Goal: Transaction & Acquisition: Purchase product/service

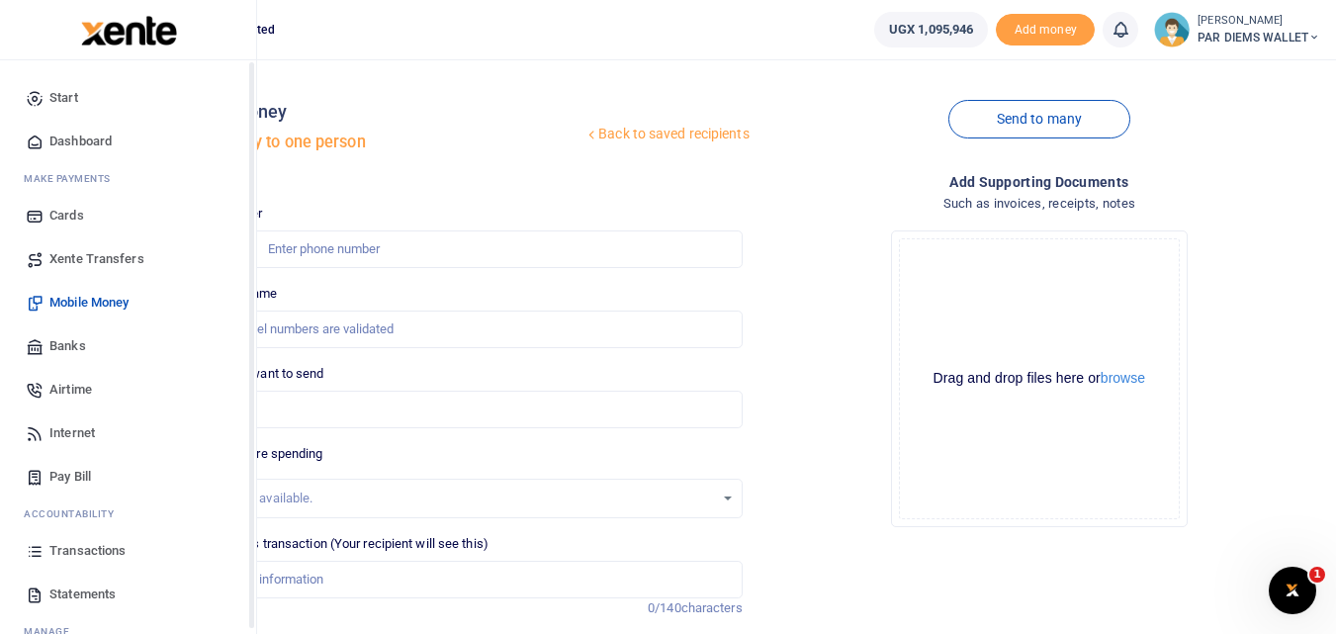
click at [29, 549] on icon at bounding box center [35, 551] width 18 height 18
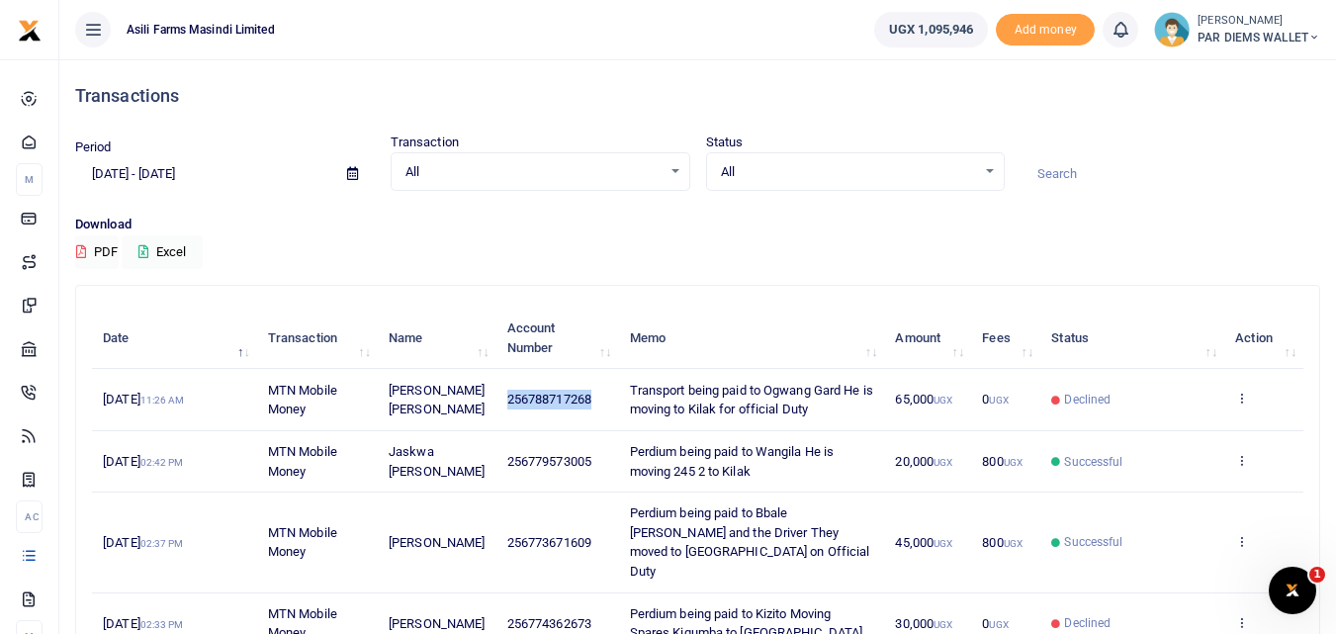
drag, startPoint x: 592, startPoint y: 395, endPoint x: 491, endPoint y: 403, distance: 102.2
click at [497, 403] on td "256788717268" at bounding box center [558, 399] width 123 height 61
copy span "256788717268"
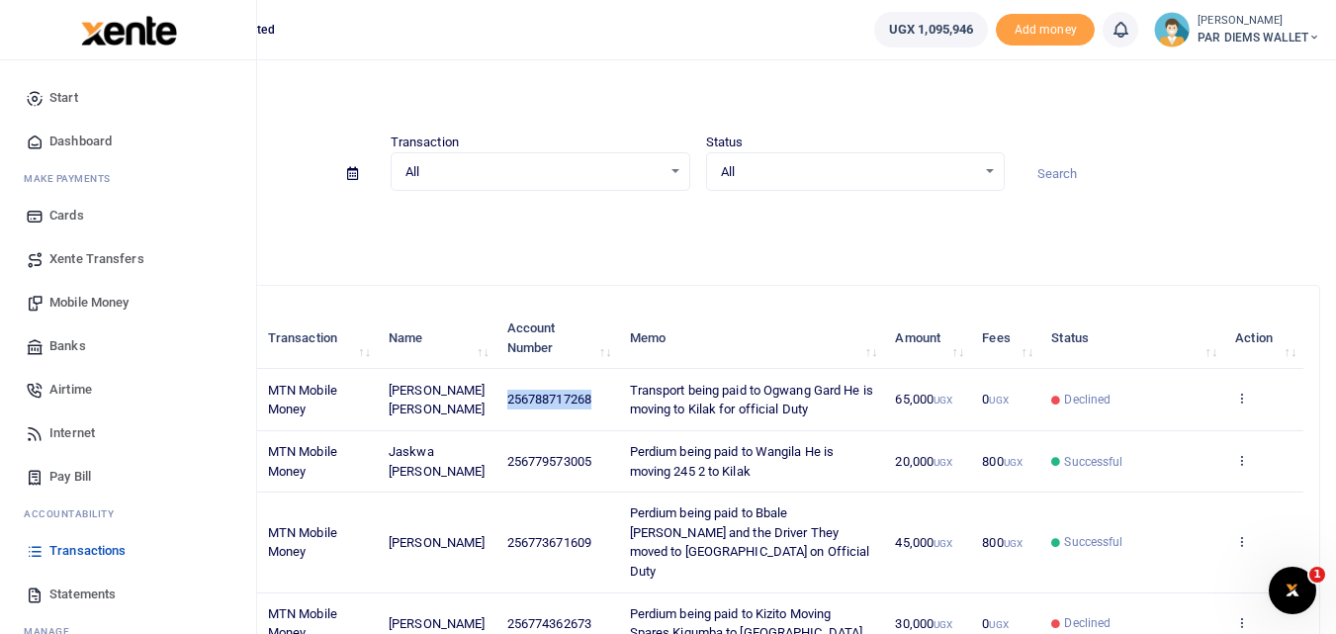
click at [82, 305] on span "Mobile Money" at bounding box center [88, 303] width 79 height 20
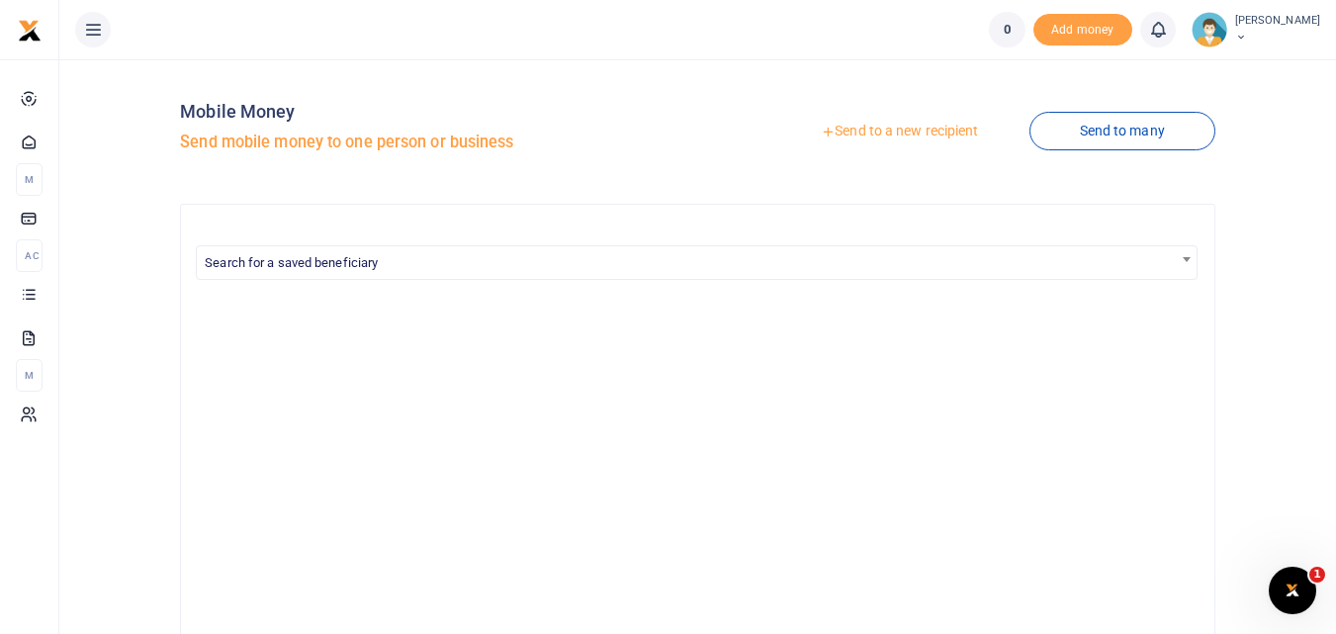
click at [891, 131] on link "Send to a new recipient" at bounding box center [899, 132] width 258 height 36
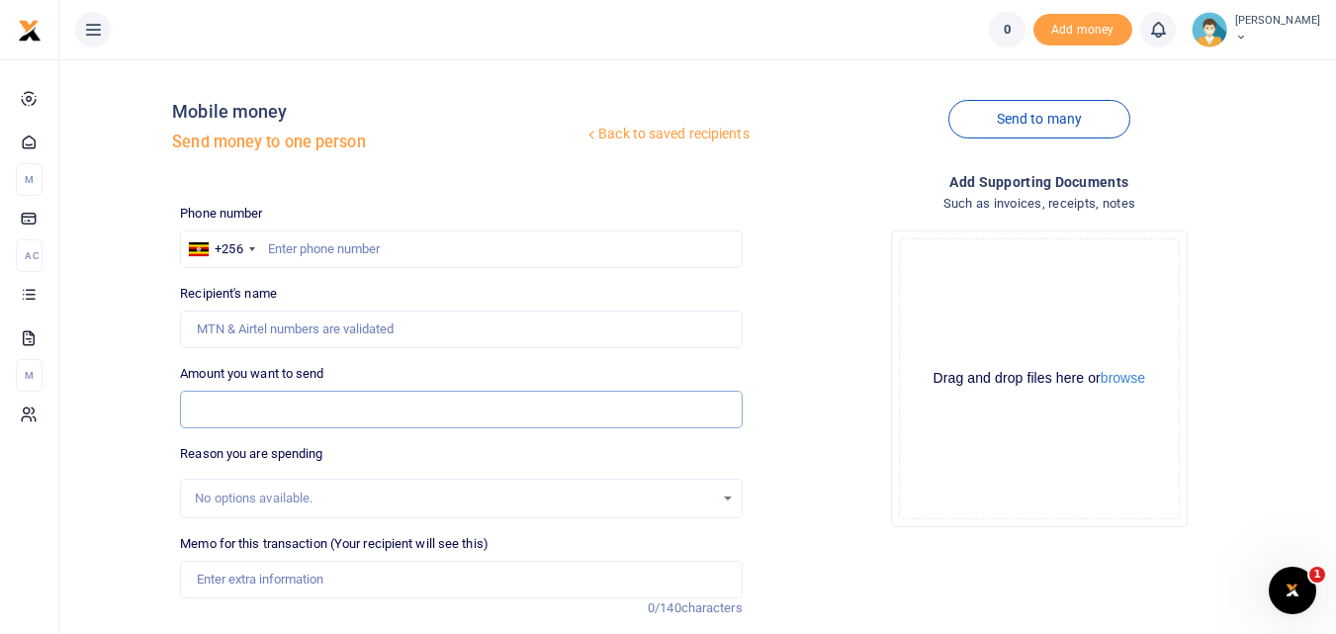
click at [203, 402] on input "Amount you want to send" at bounding box center [461, 410] width 562 height 38
paste input "256788717268"
type input "256788717268"
click at [309, 245] on input "text" at bounding box center [461, 249] width 562 height 38
click at [371, 410] on input "256788717268" at bounding box center [461, 410] width 562 height 38
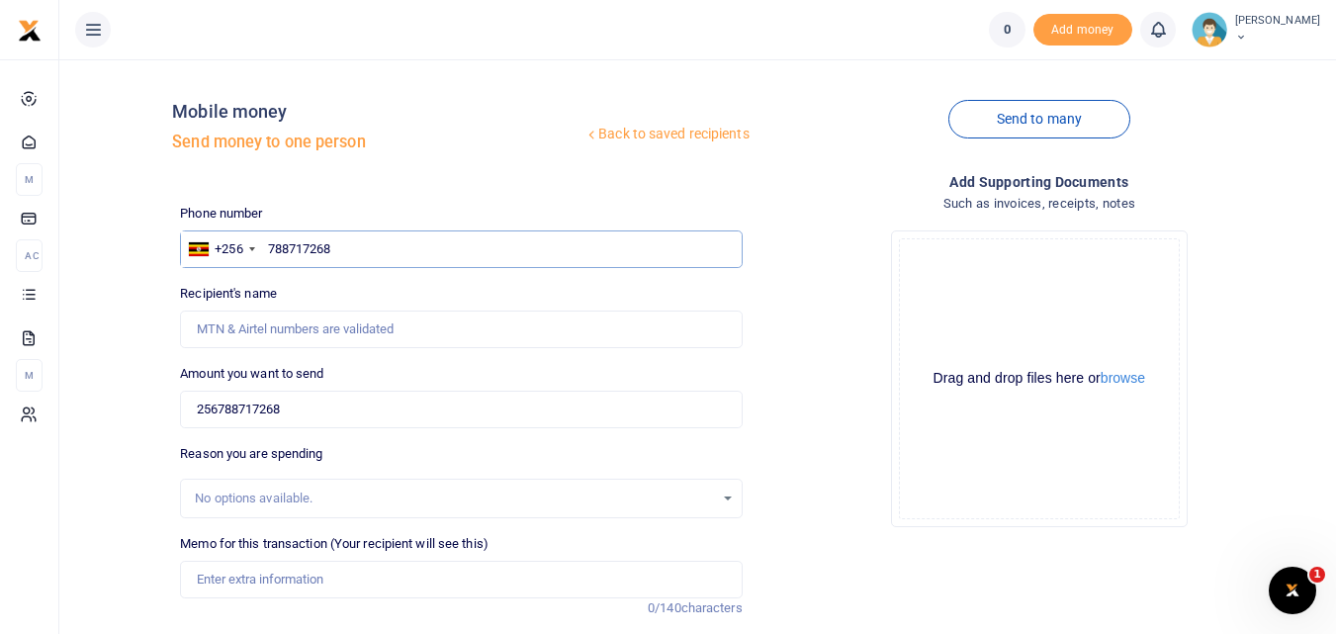
click at [415, 244] on input "788717268" at bounding box center [461, 249] width 562 height 38
type input "7"
